Goal: Task Accomplishment & Management: Manage account settings

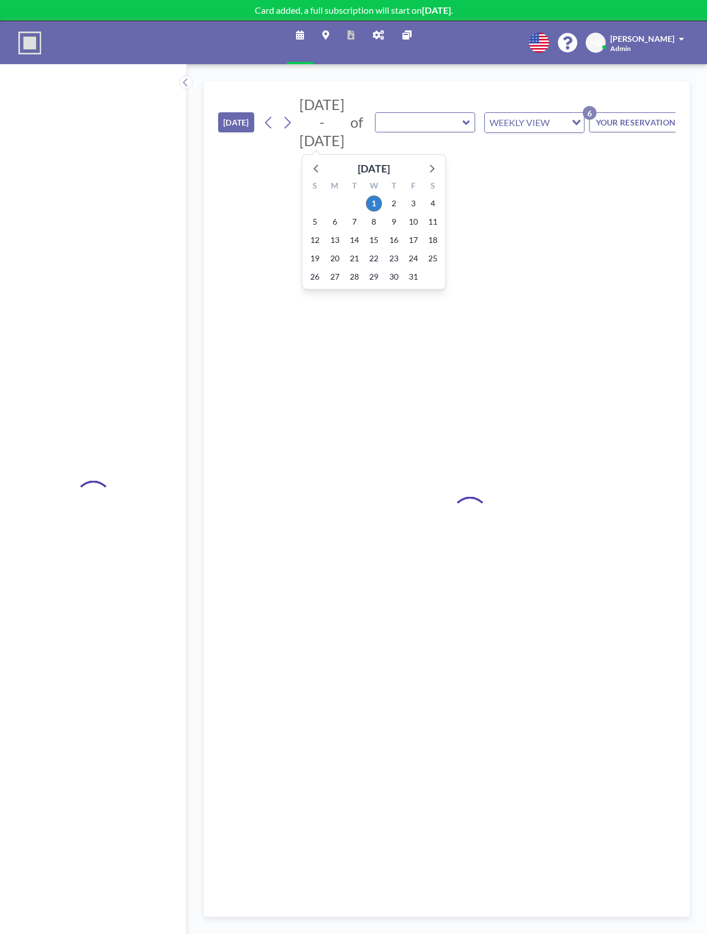
type input "Stort møterom"
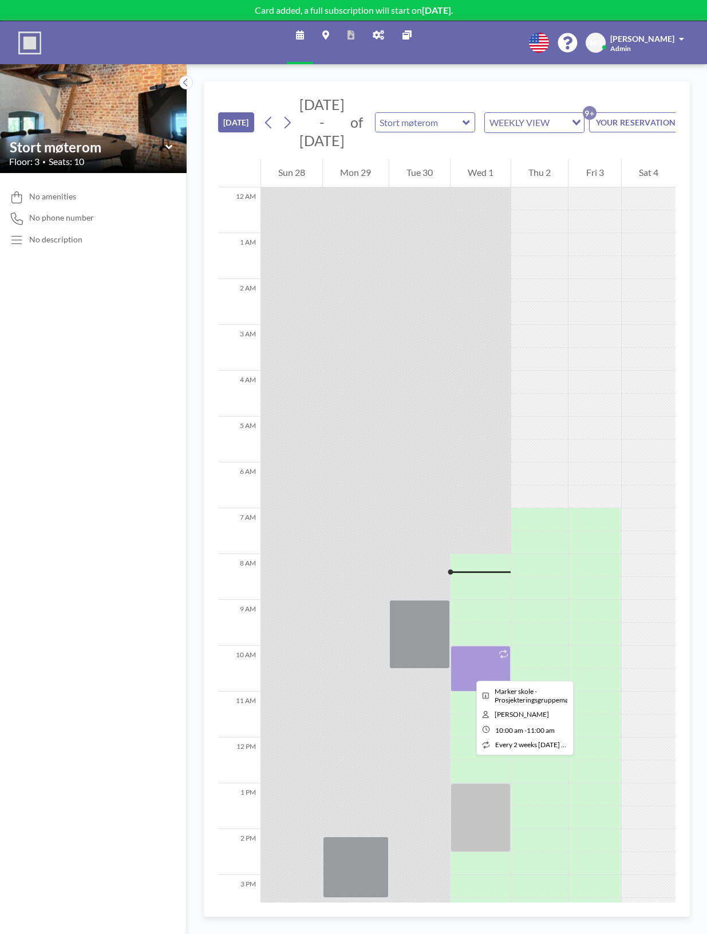
click at [467, 670] on div at bounding box center [481, 668] width 60 height 46
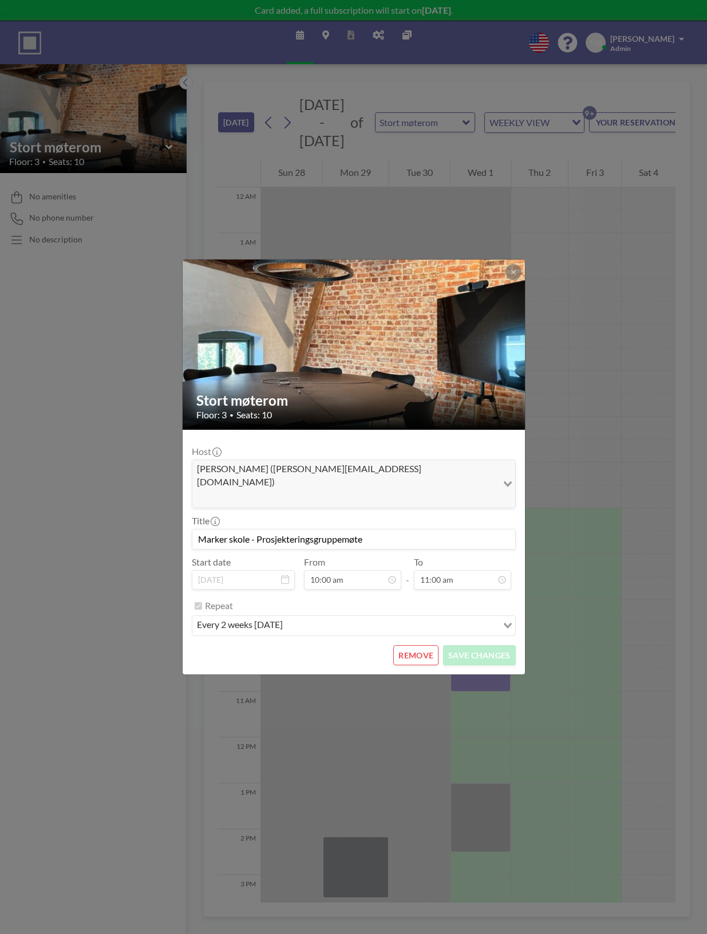
scroll to position [61, 0]
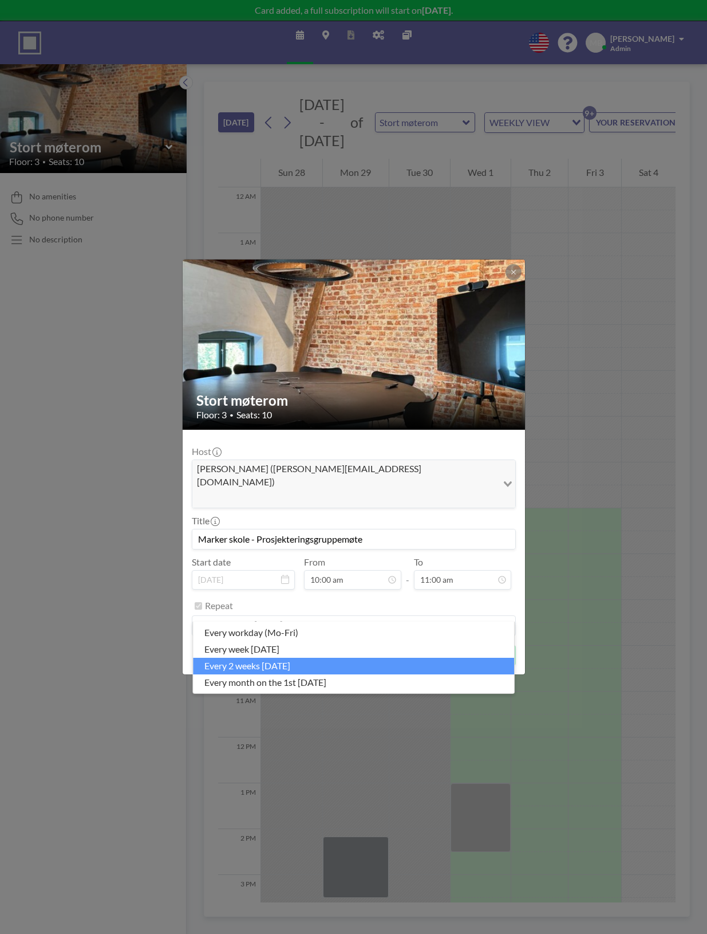
click at [282, 616] on div "every 2 weeks [DATE]" at bounding box center [347, 624] width 310 height 17
click at [225, 600] on label "Repeat" at bounding box center [219, 605] width 28 height 11
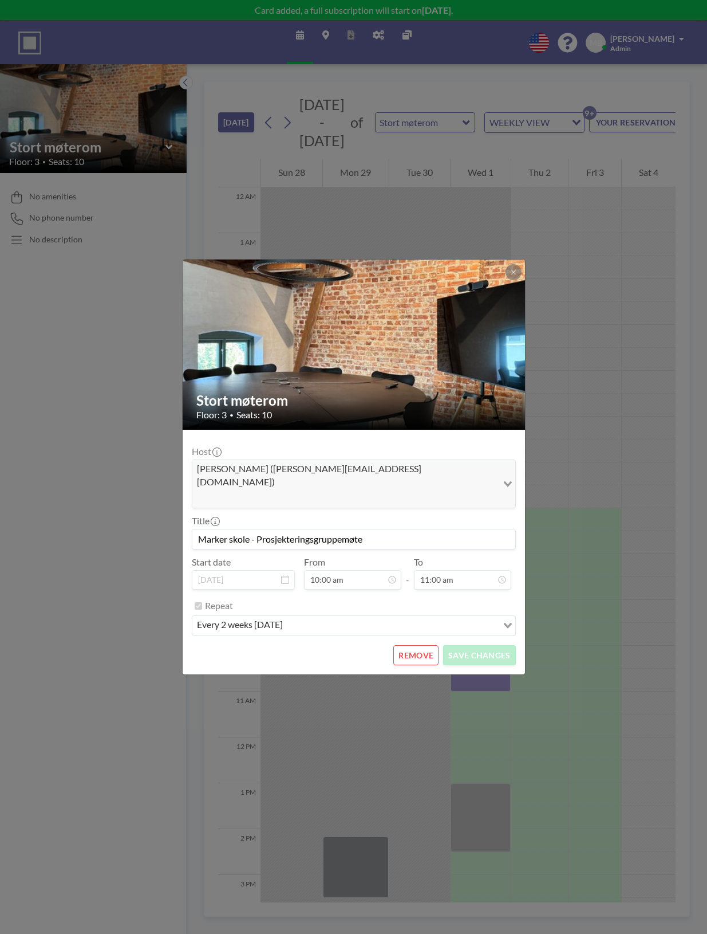
click at [498, 616] on div "every 2 weeks [DATE] Loading..." at bounding box center [353, 625] width 323 height 19
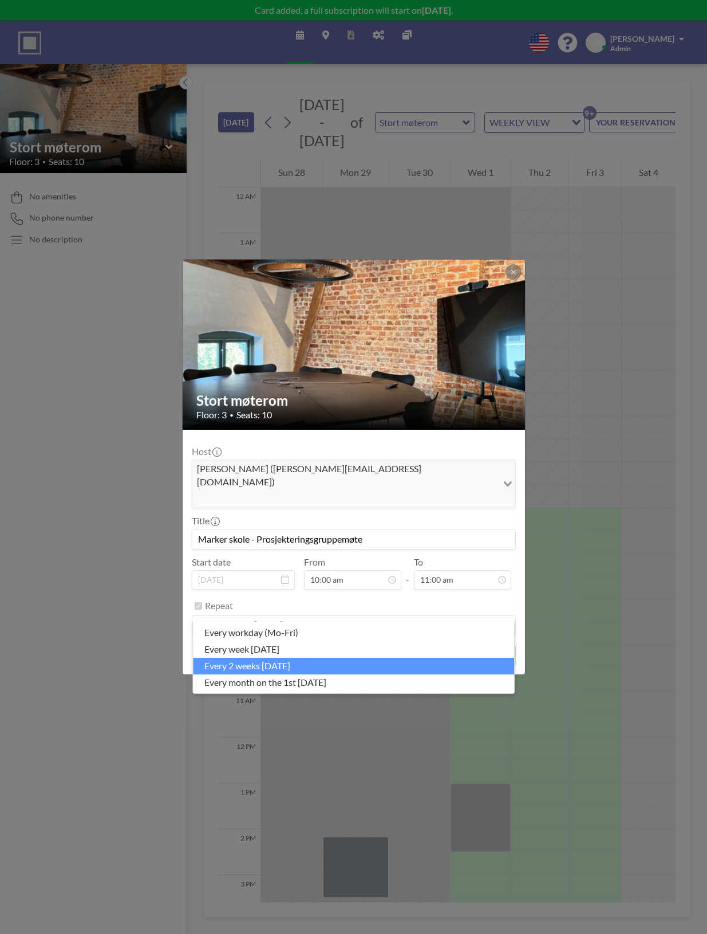
click at [498, 618] on input "Search for option" at bounding box center [348, 625] width 308 height 15
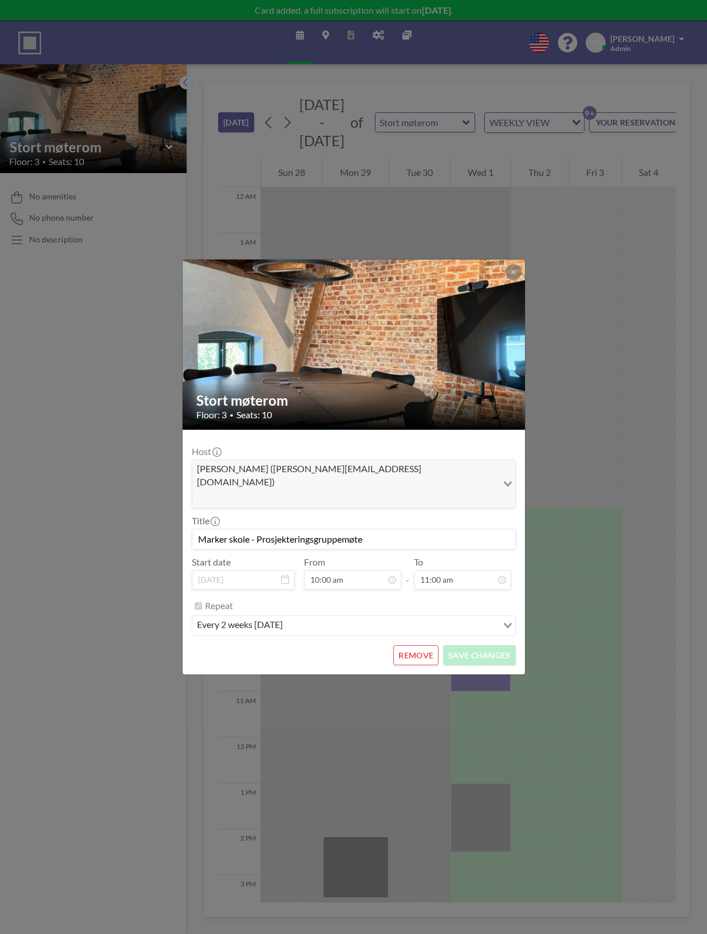
click at [419, 616] on div "every 2 weeks [DATE]" at bounding box center [344, 624] width 305 height 17
click at [281, 574] on icon at bounding box center [285, 578] width 8 height 9
click at [511, 275] on icon at bounding box center [513, 272] width 7 height 7
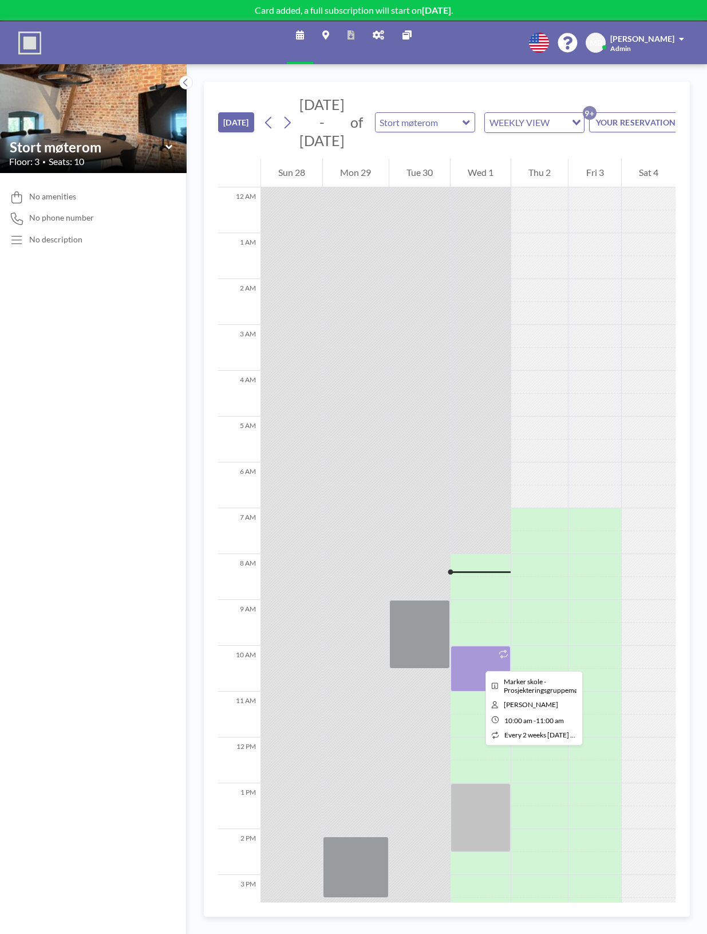
click at [477, 660] on div at bounding box center [481, 668] width 60 height 46
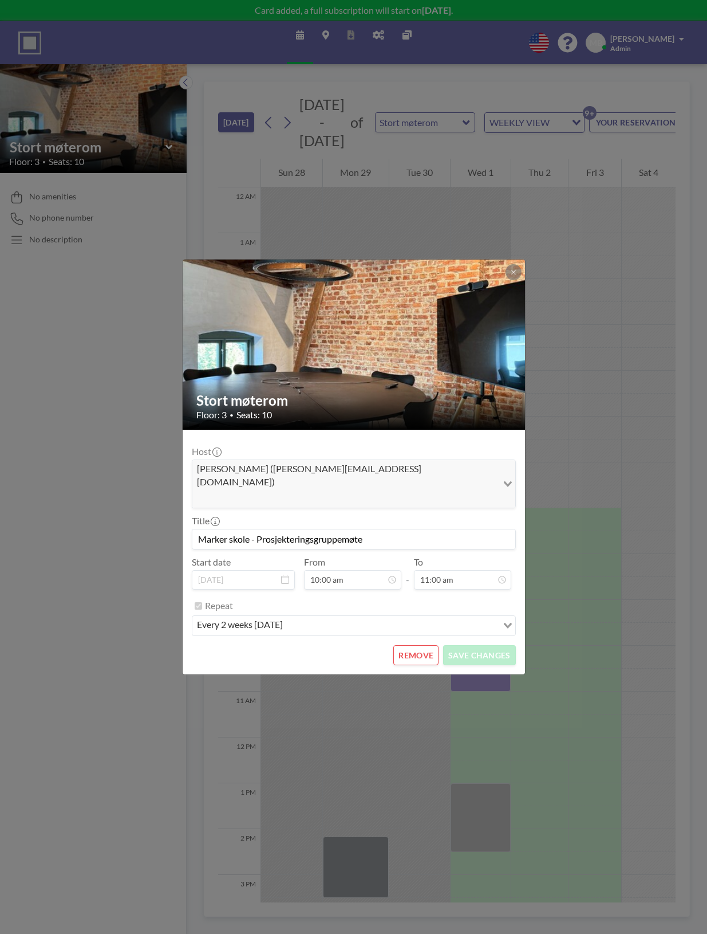
click at [424, 645] on button "REMOVE" at bounding box center [415, 655] width 45 height 20
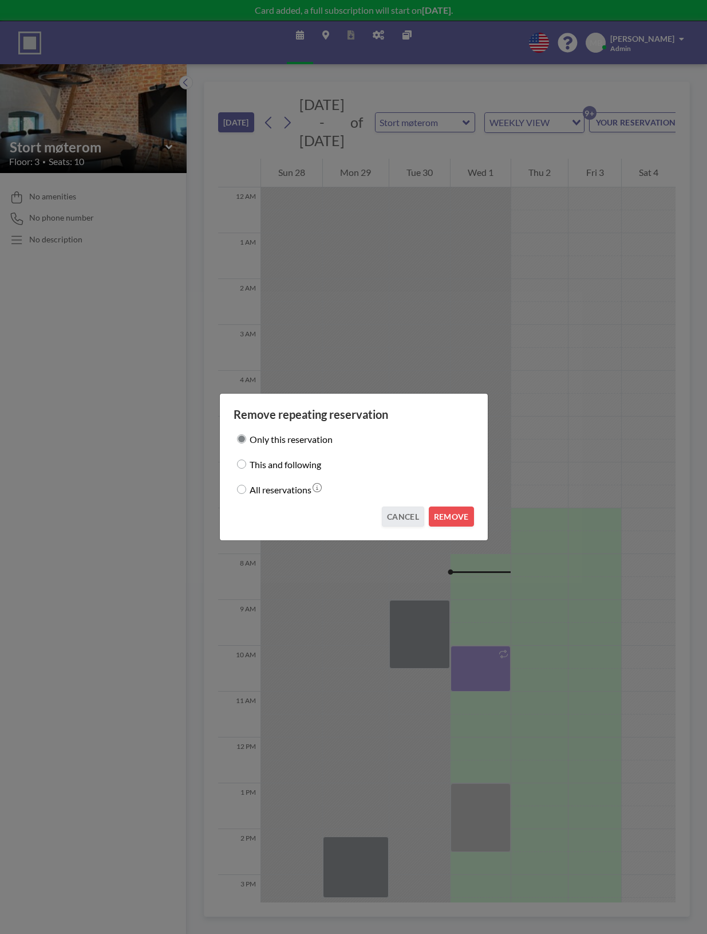
click at [284, 490] on label "All reservations" at bounding box center [281, 489] width 62 height 16
click at [246, 490] on input "All reservations" at bounding box center [241, 489] width 9 height 9
radio input "true"
click at [471, 511] on button "REMOVE" at bounding box center [451, 516] width 45 height 20
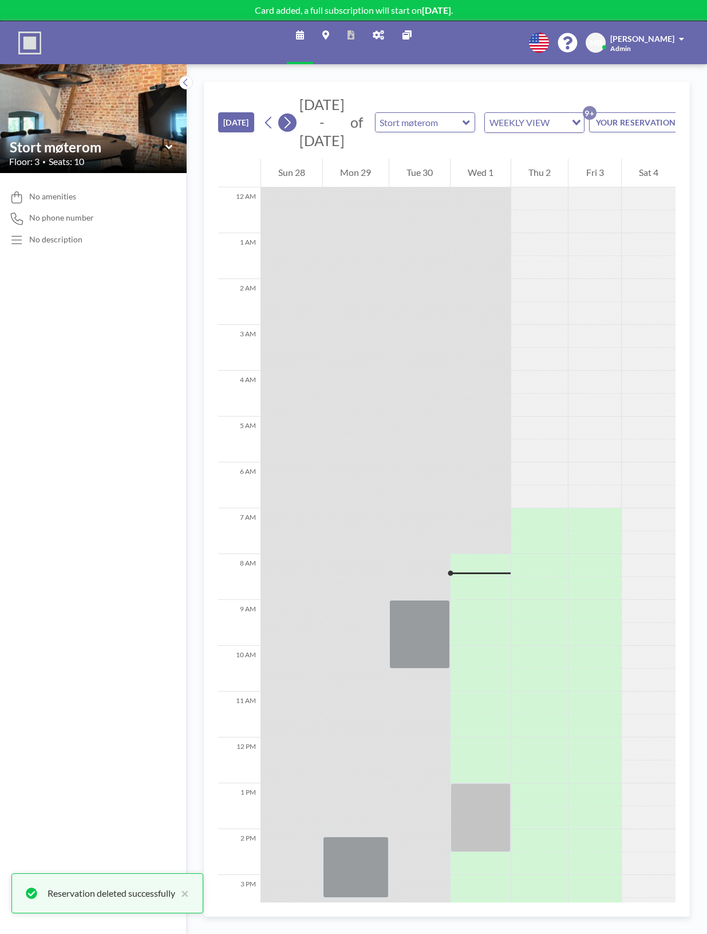
click at [288, 124] on icon at bounding box center [287, 122] width 11 height 17
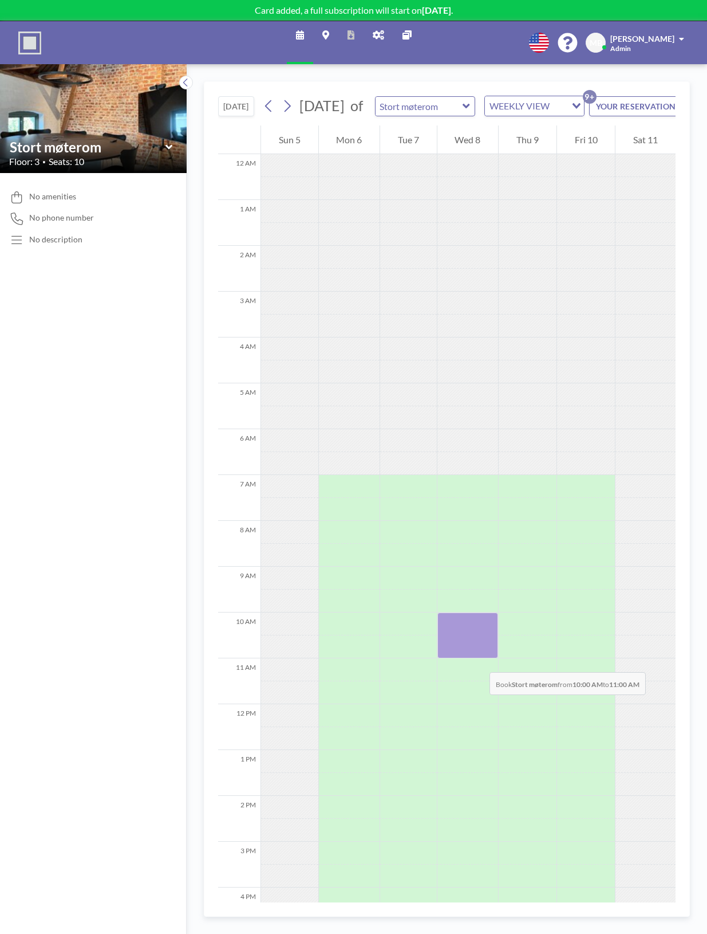
drag, startPoint x: 477, startPoint y: 636, endPoint x: 478, endPoint y: 660, distance: 24.7
click at [478, 658] on div at bounding box center [468, 635] width 61 height 46
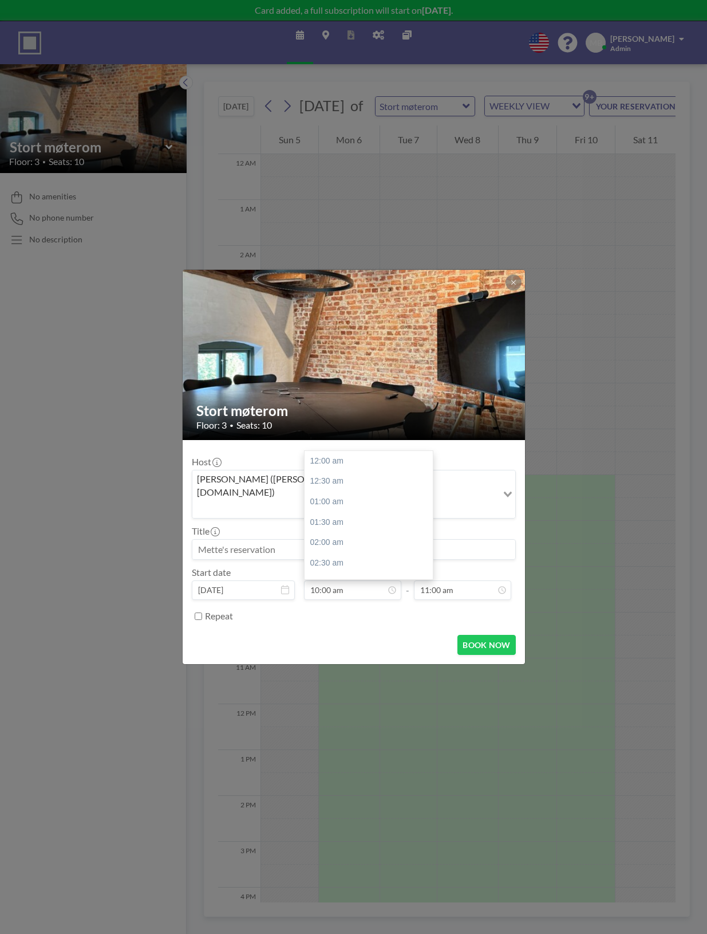
scroll to position [407, 0]
click at [216, 610] on label "Repeat" at bounding box center [219, 615] width 28 height 11
click at [202, 612] on input "Repeat" at bounding box center [198, 615] width 7 height 7
checkbox input "true"
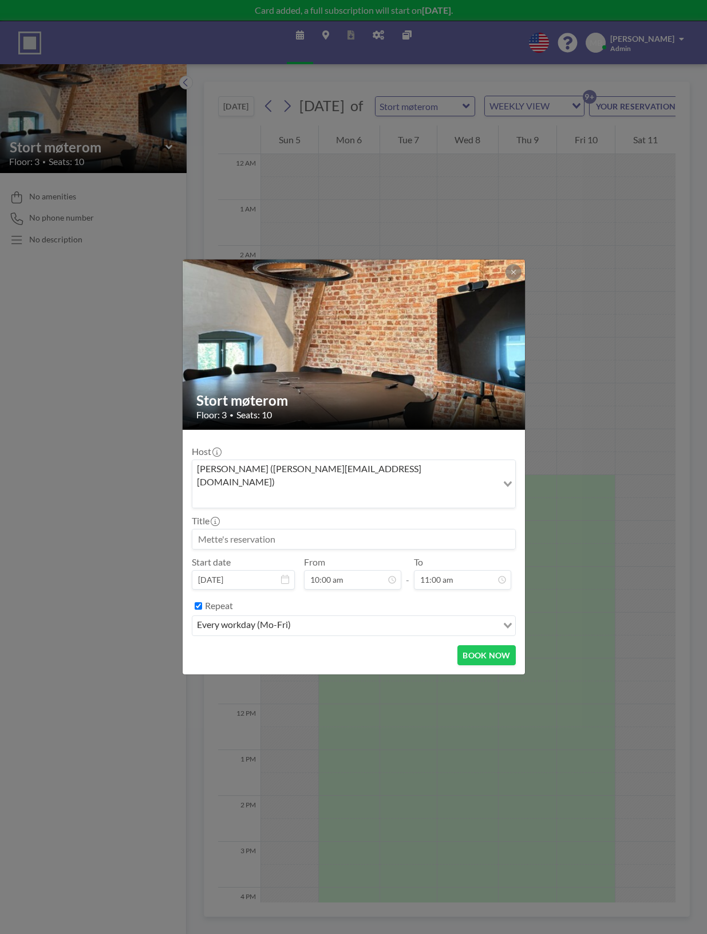
click at [285, 616] on div "every workday (Mo-Fri)" at bounding box center [344, 624] width 305 height 17
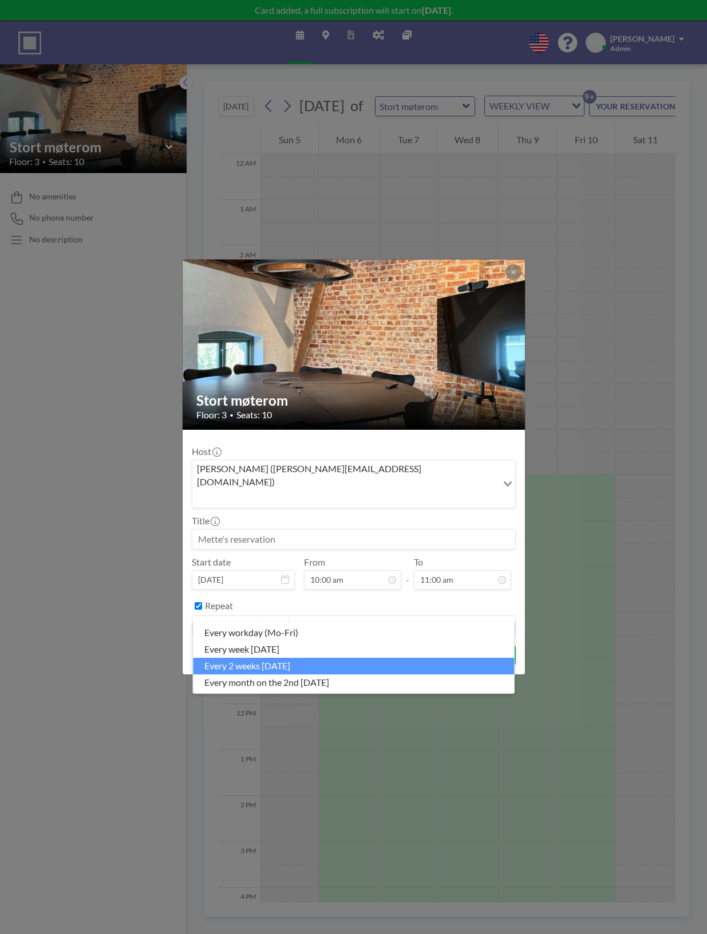
click at [304, 664] on li "every 2 weeks [DATE]" at bounding box center [353, 666] width 321 height 17
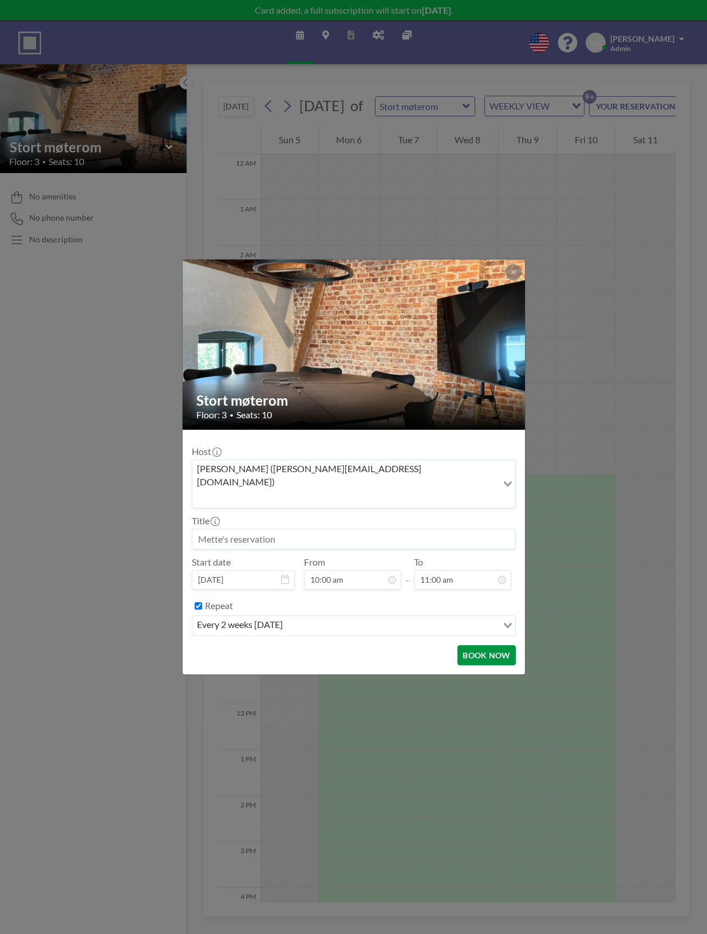
click at [480, 645] on button "BOOK NOW" at bounding box center [487, 655] width 58 height 20
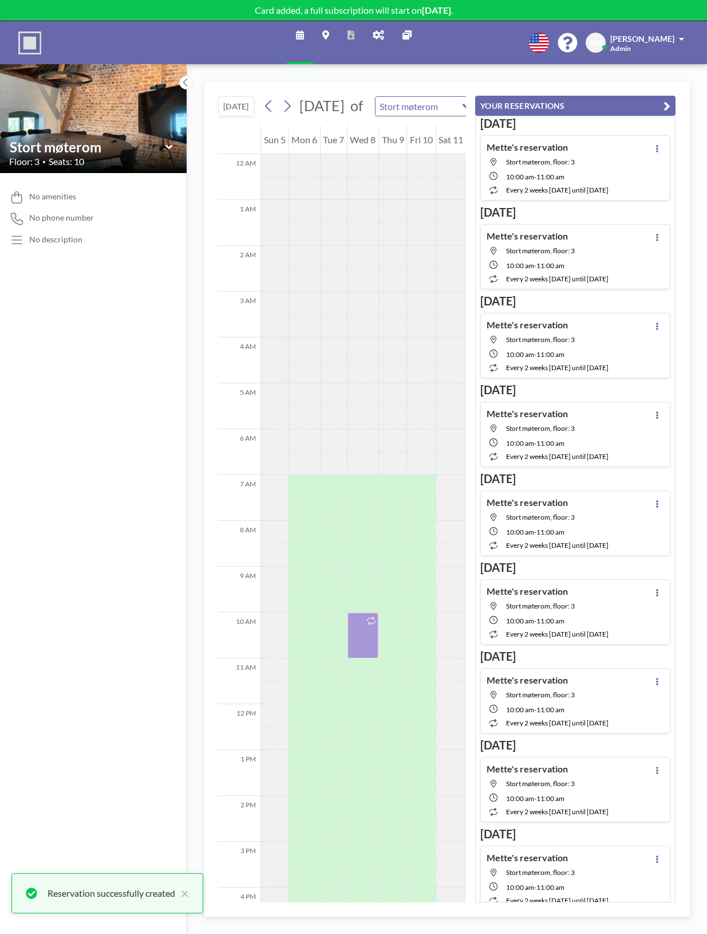
click at [666, 99] on icon "button" at bounding box center [667, 106] width 7 height 14
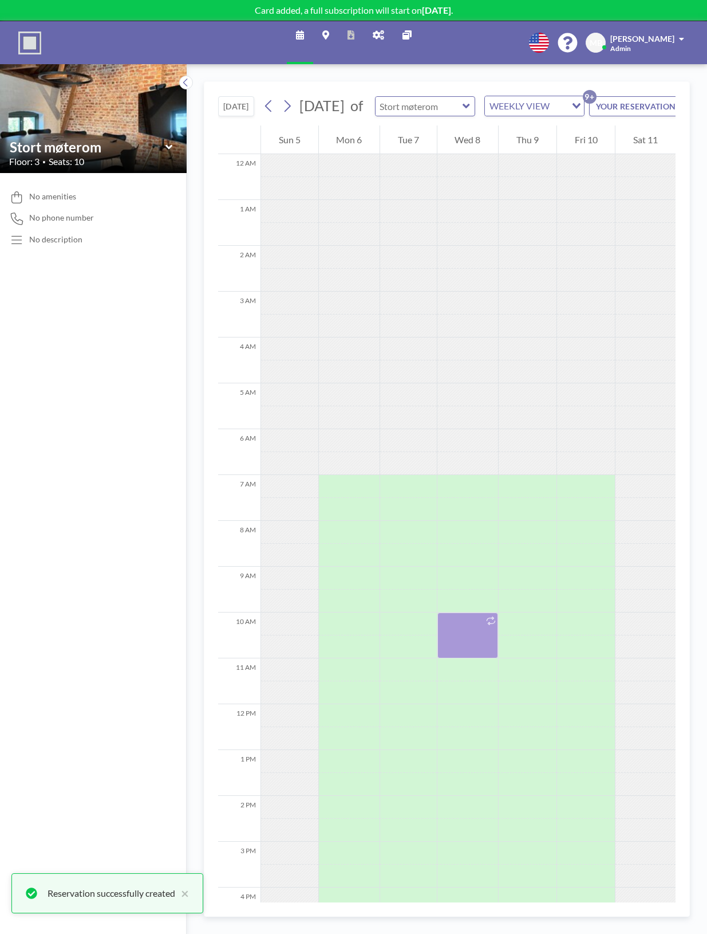
click at [426, 113] on input "text" at bounding box center [420, 106] width 88 height 19
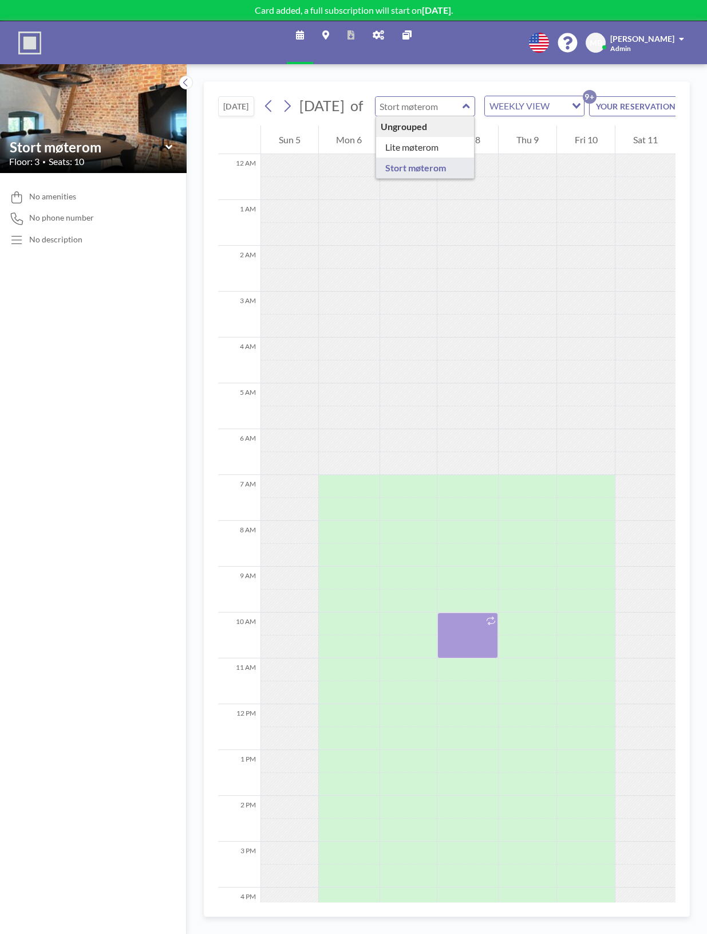
click at [428, 113] on input "text" at bounding box center [420, 106] width 88 height 19
type input "Stort møterom"
click at [239, 113] on button "[DATE]" at bounding box center [236, 106] width 36 height 20
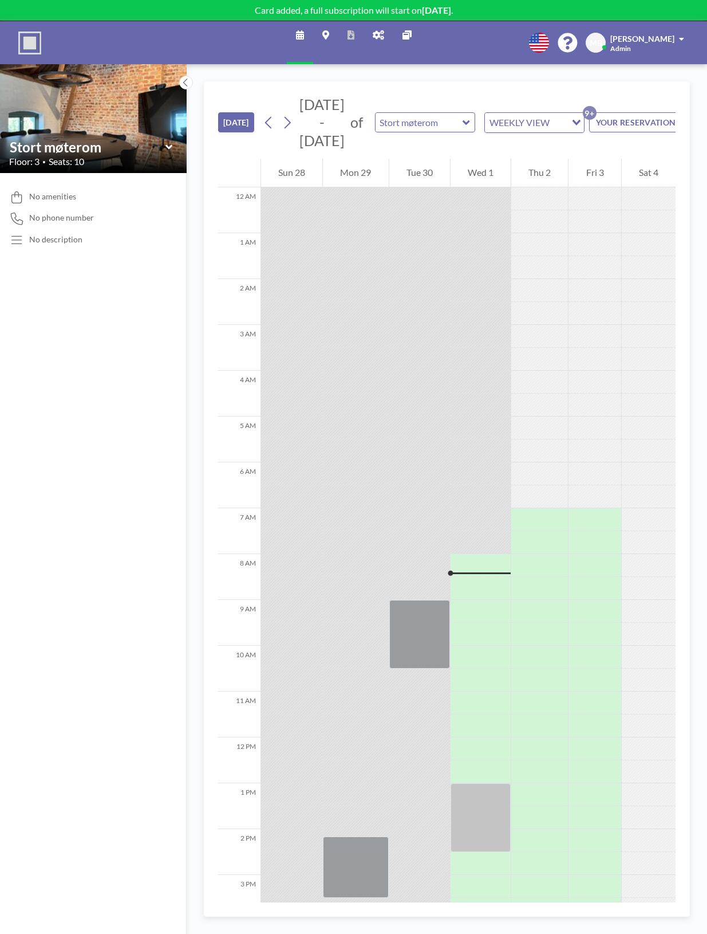
scroll to position [72, 0]
